Goal: Information Seeking & Learning: Learn about a topic

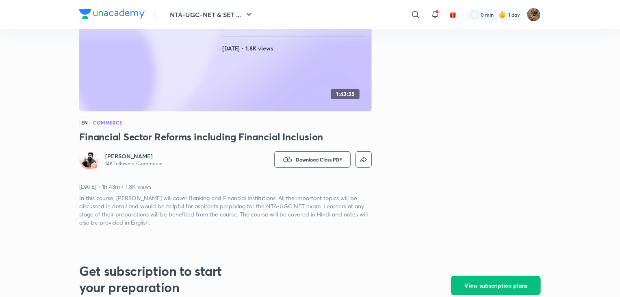
scroll to position [125, 0]
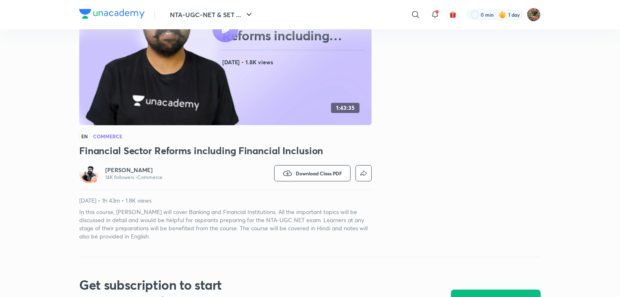
click at [160, 169] on h6 "[PERSON_NAME]" at bounding box center [133, 170] width 57 height 8
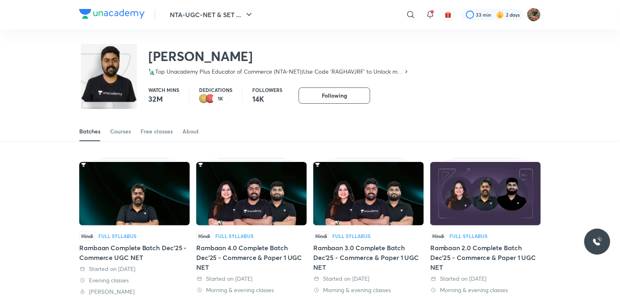
scroll to position [24, 0]
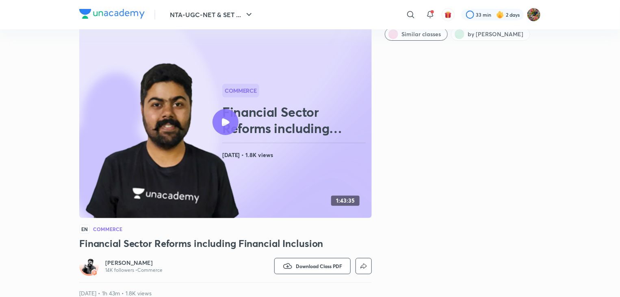
scroll to position [32, 0]
click at [495, 31] on span "by Raghav Wadhwa" at bounding box center [496, 34] width 56 height 8
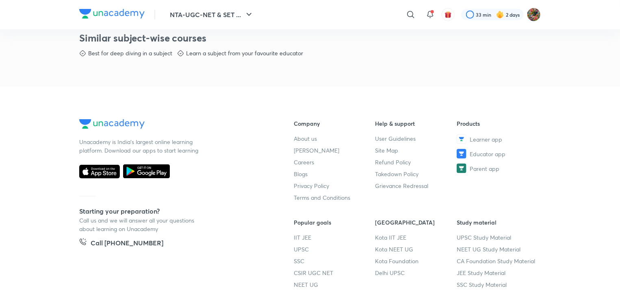
scroll to position [406, 0]
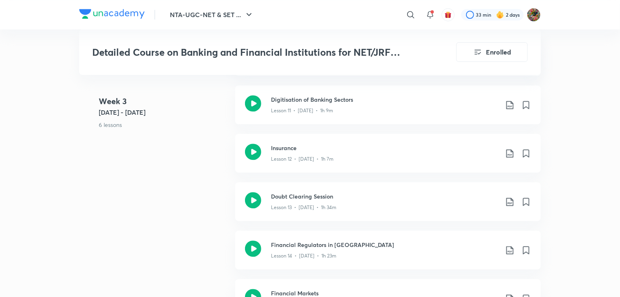
scroll to position [1072, 0]
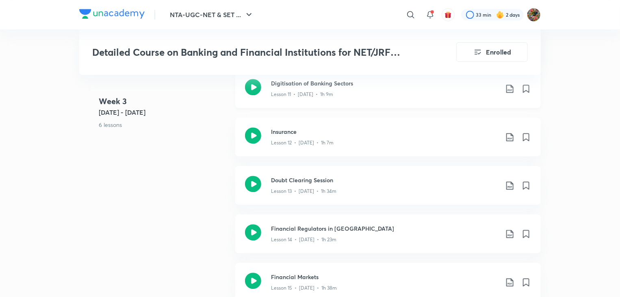
click at [328, 98] on div "Digitisation of Banking Sectors Lesson 11 • Aug 12 • 1h 9m" at bounding box center [387, 88] width 305 height 39
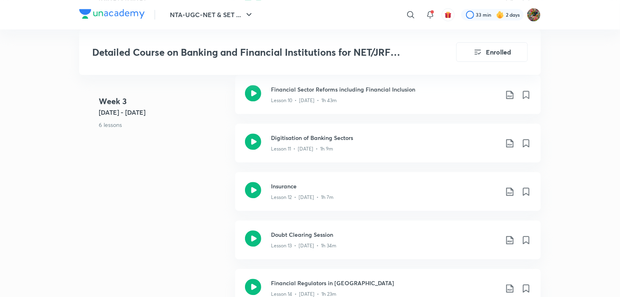
scroll to position [1017, 0]
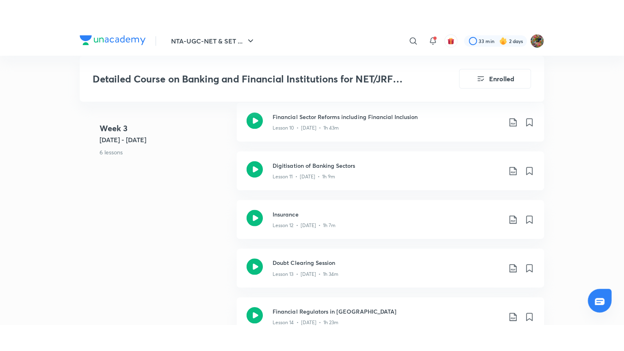
scroll to position [1072, 0]
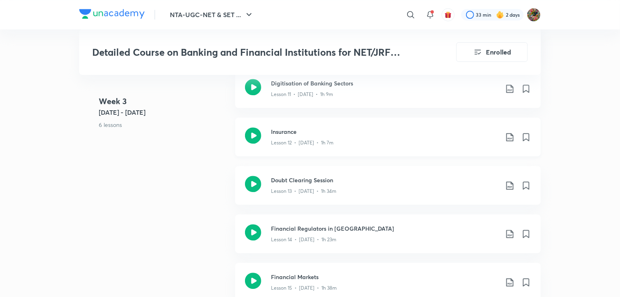
click at [333, 140] on p "Lesson 12 • [DATE] • 1h 7m" at bounding box center [302, 142] width 63 height 7
click at [294, 175] on h3 "Doubt Clearing Session" at bounding box center [384, 179] width 227 height 9
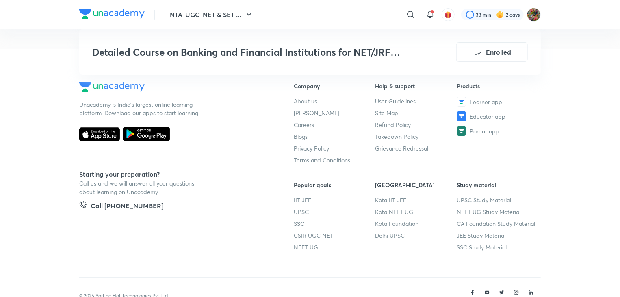
scroll to position [1614, 0]
